Goal: Task Accomplishment & Management: Manage account settings

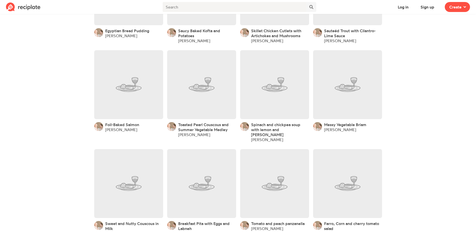
scroll to position [267, 0]
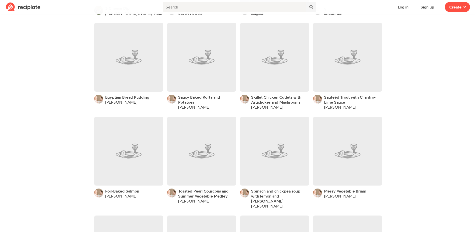
click at [115, 100] on span "Egyptian Bread Pudding" at bounding box center [127, 97] width 44 height 5
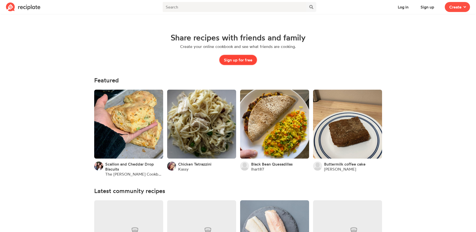
click at [239, 59] on button "Sign up for free" at bounding box center [239, 60] width 38 height 10
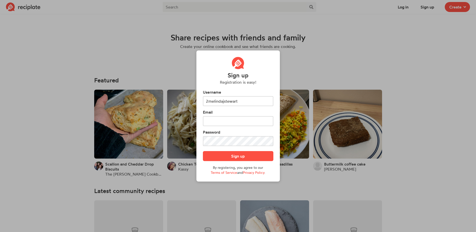
type input "2melindajstewart"
type input "melindajanestewart@gmail.com"
click at [233, 157] on button "Sign up" at bounding box center [238, 156] width 71 height 10
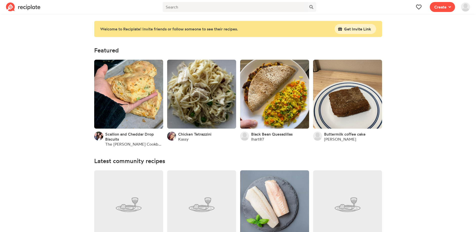
click at [467, 7] on img at bounding box center [465, 7] width 9 height 9
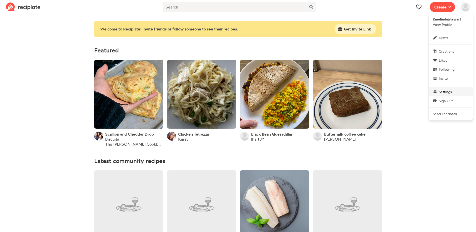
click at [445, 92] on span "Settings" at bounding box center [445, 91] width 13 height 5
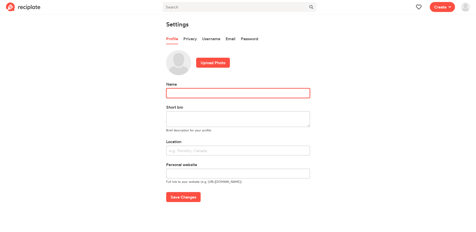
click at [176, 93] on input "text" at bounding box center [238, 93] width 144 height 10
type input "[PERSON_NAME]"
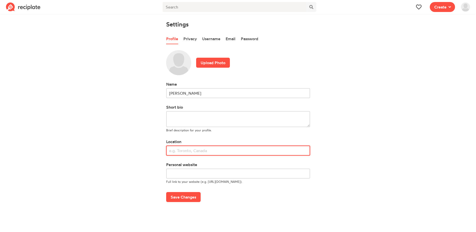
click at [195, 150] on input "text" at bounding box center [238, 151] width 144 height 10
type input "[GEOGRAPHIC_DATA], [GEOGRAPHIC_DATA]"
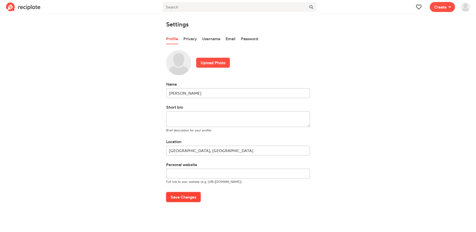
click at [186, 198] on button "Save Changes" at bounding box center [183, 197] width 35 height 10
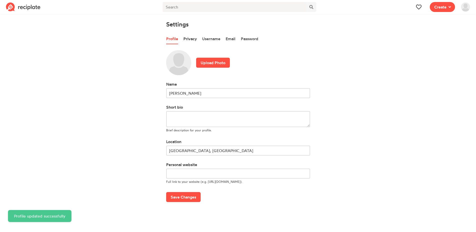
click at [191, 39] on link "Privacy" at bounding box center [191, 39] width 14 height 11
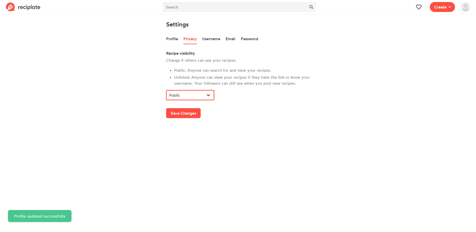
click at [210, 94] on select "Public Unlisted" at bounding box center [190, 95] width 48 height 10
select select "UN"
click at [166, 90] on select "Public Unlisted" at bounding box center [190, 95] width 48 height 10
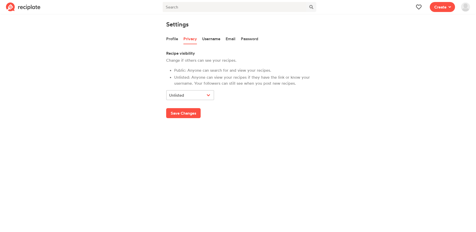
click at [213, 38] on link "Username" at bounding box center [211, 39] width 18 height 11
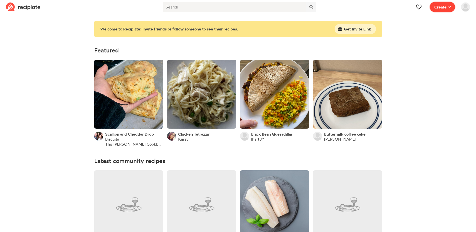
click at [444, 6] on span "Create" at bounding box center [441, 7] width 12 height 6
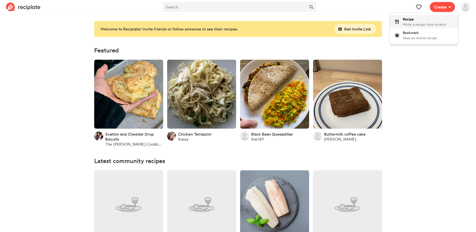
click at [429, 25] on span "Write a recipe from scratch" at bounding box center [424, 24] width 43 height 4
